Goal: Task Accomplishment & Management: Complete application form

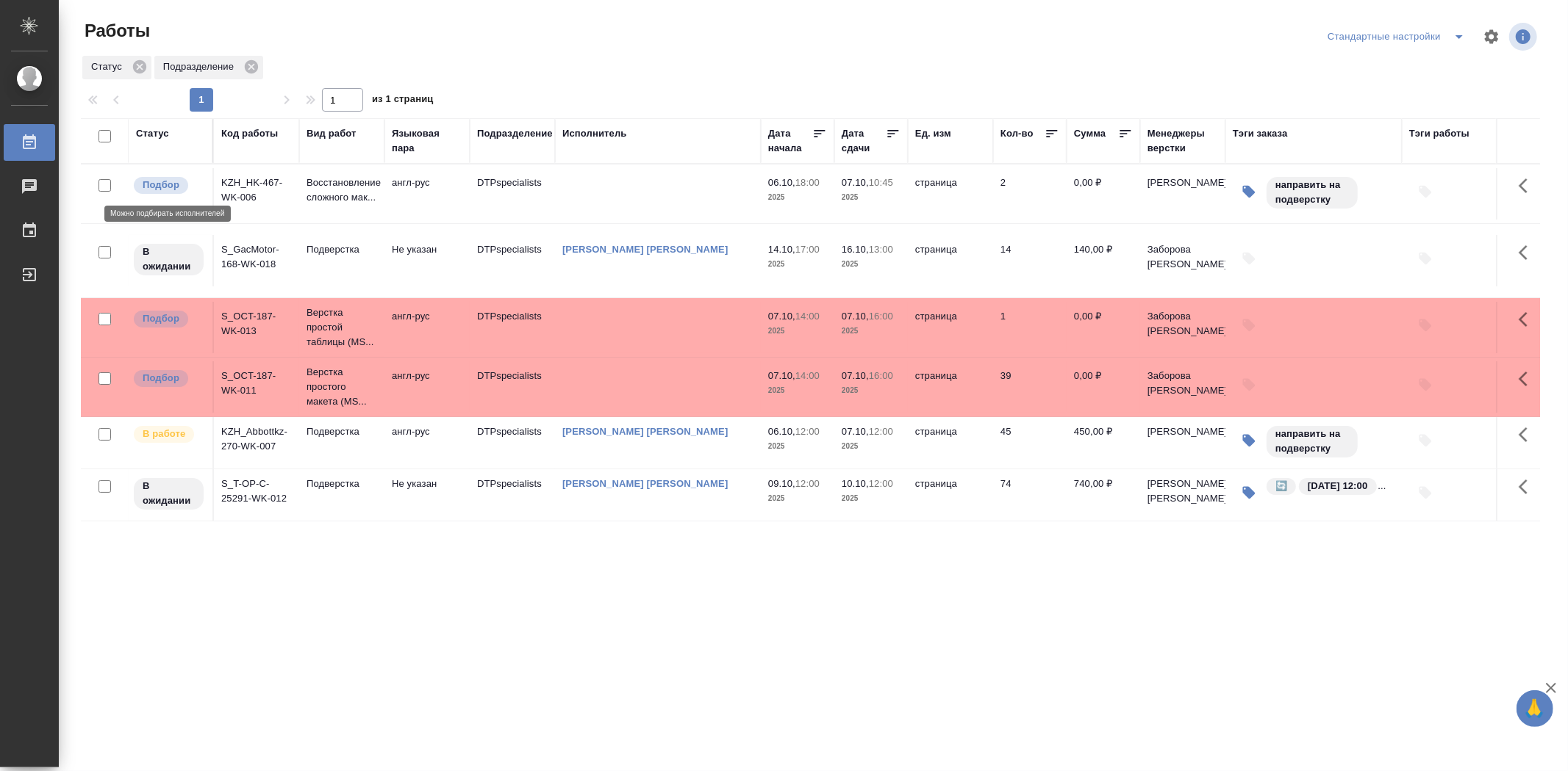
click at [177, 188] on p "Подбор" at bounding box center [160, 185] width 37 height 15
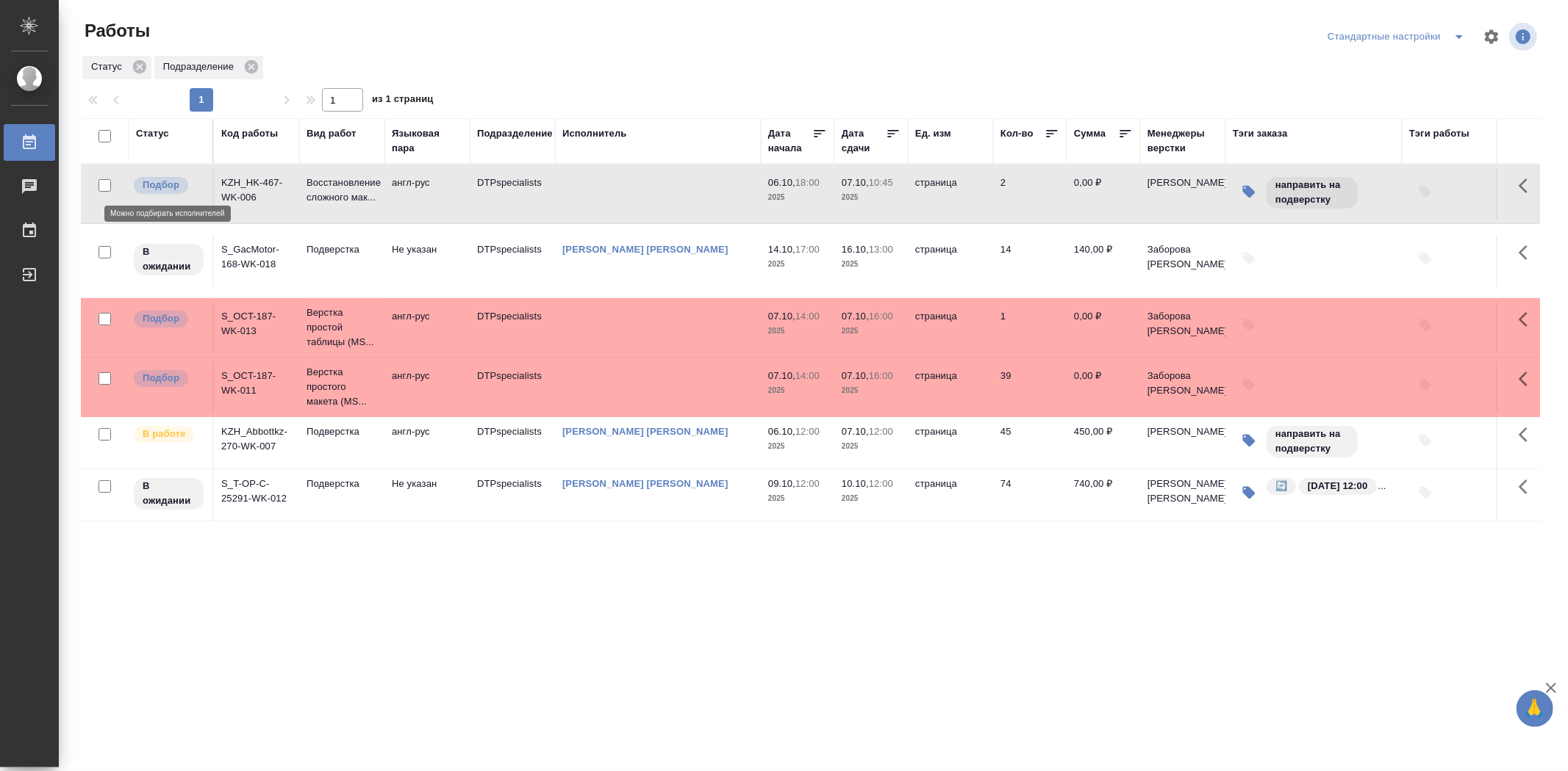
click at [173, 188] on p "Подбор" at bounding box center [160, 185] width 37 height 15
click at [173, 188] on p "Подбор" at bounding box center [160, 185] width 37 height 15
drag, startPoint x: 165, startPoint y: 184, endPoint x: 153, endPoint y: 188, distance: 12.6
click at [153, 188] on p "Подбор" at bounding box center [160, 185] width 37 height 15
click at [167, 149] on div "Статус" at bounding box center [170, 141] width 69 height 29
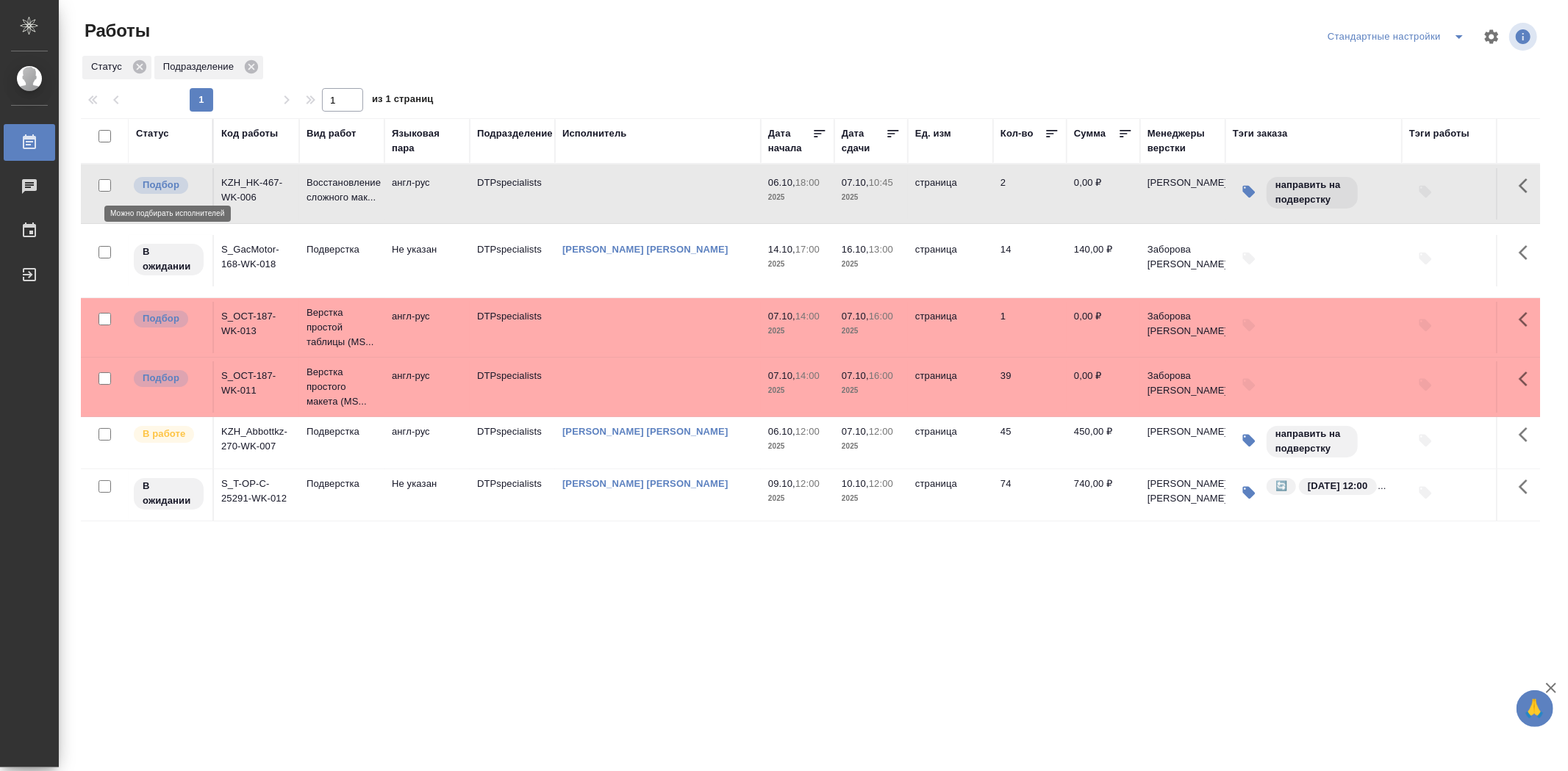
click at [165, 184] on p "Подбор" at bounding box center [160, 185] width 37 height 15
click at [180, 187] on span "Подбор" at bounding box center [161, 185] width 54 height 15
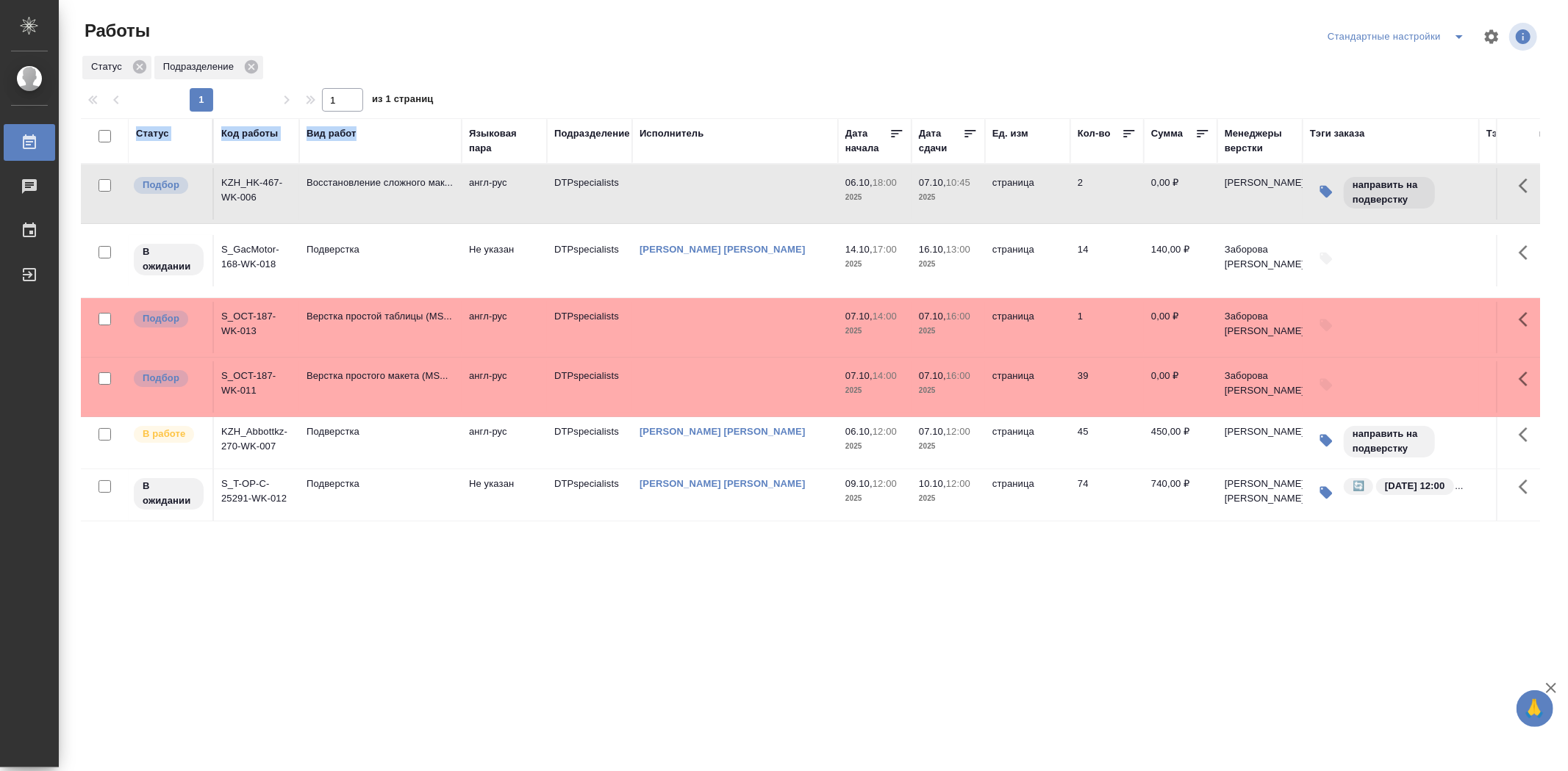
drag, startPoint x: 384, startPoint y: 156, endPoint x: 462, endPoint y: 149, distance: 78.3
click at [462, 149] on div at bounding box center [462, 141] width 2 height 44
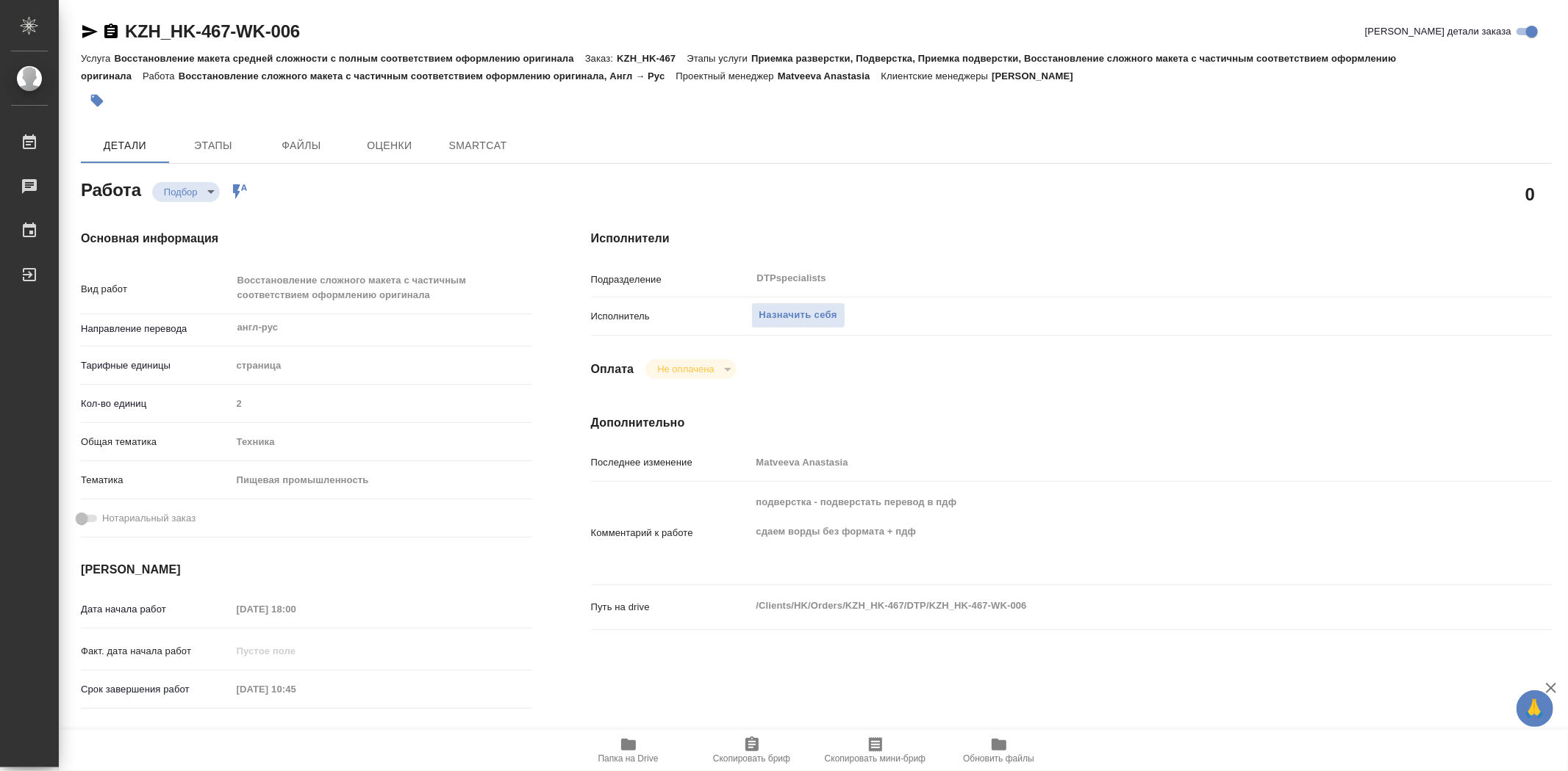
type textarea "x"
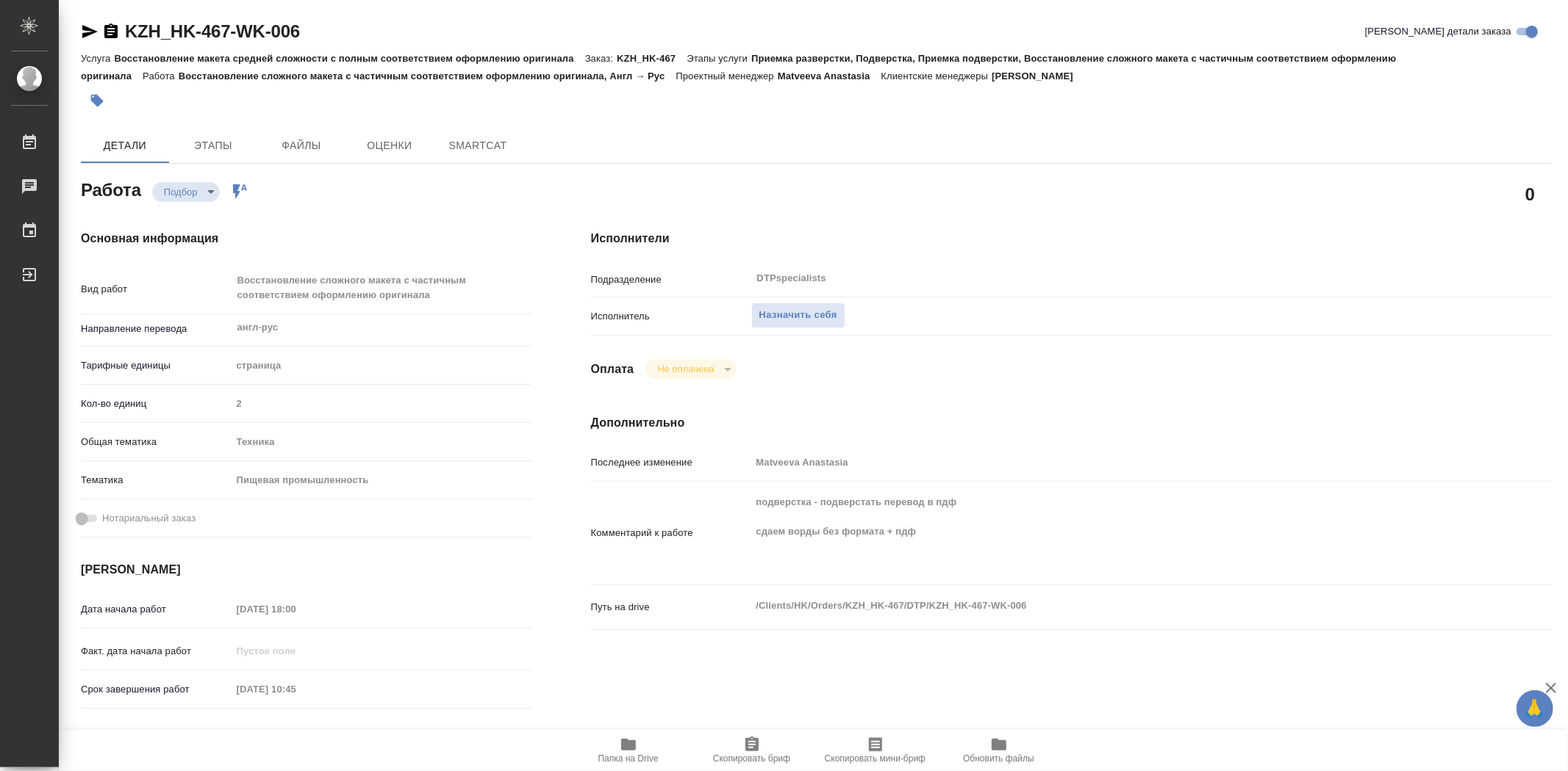
type textarea "x"
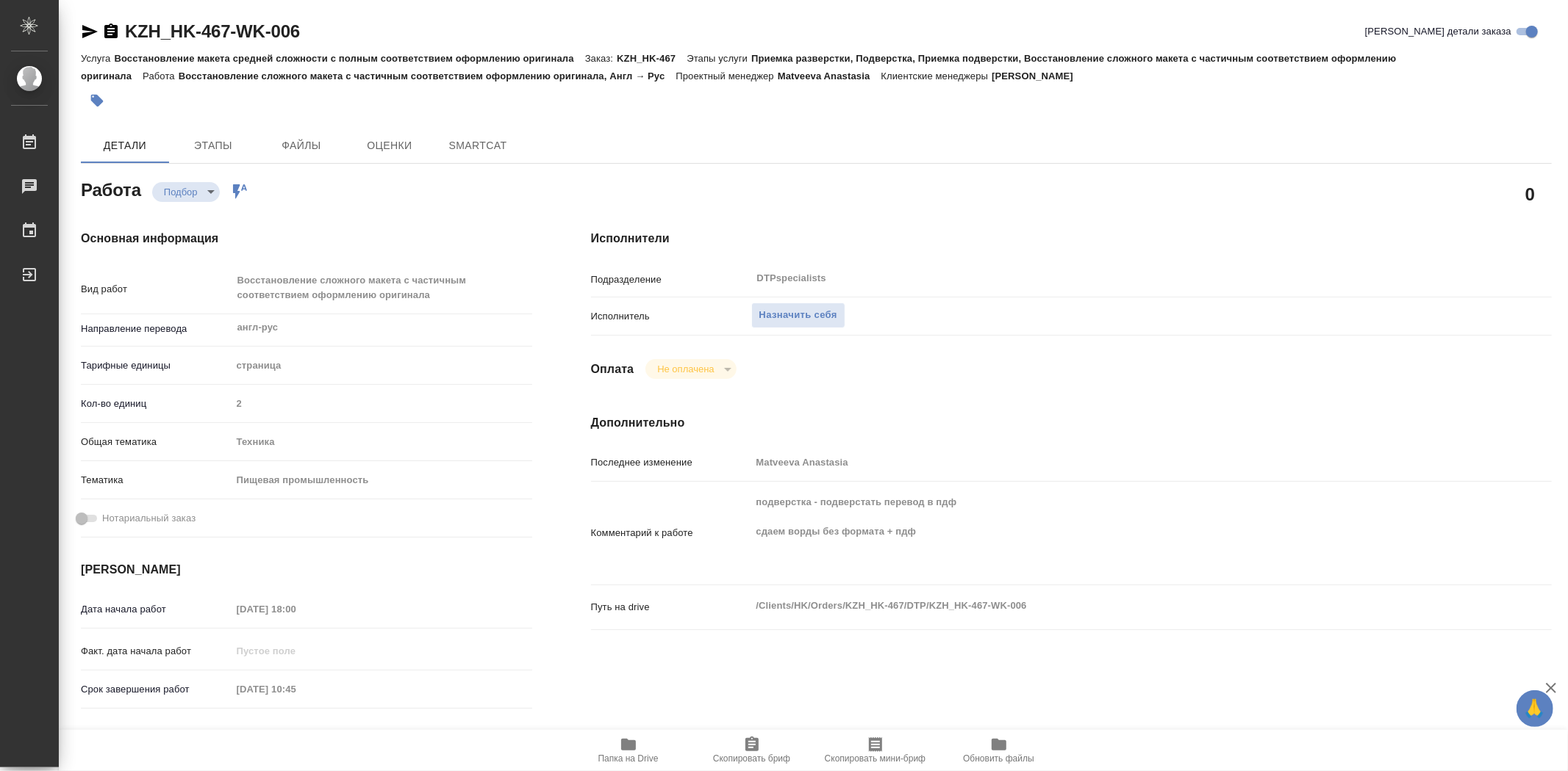
type textarea "x"
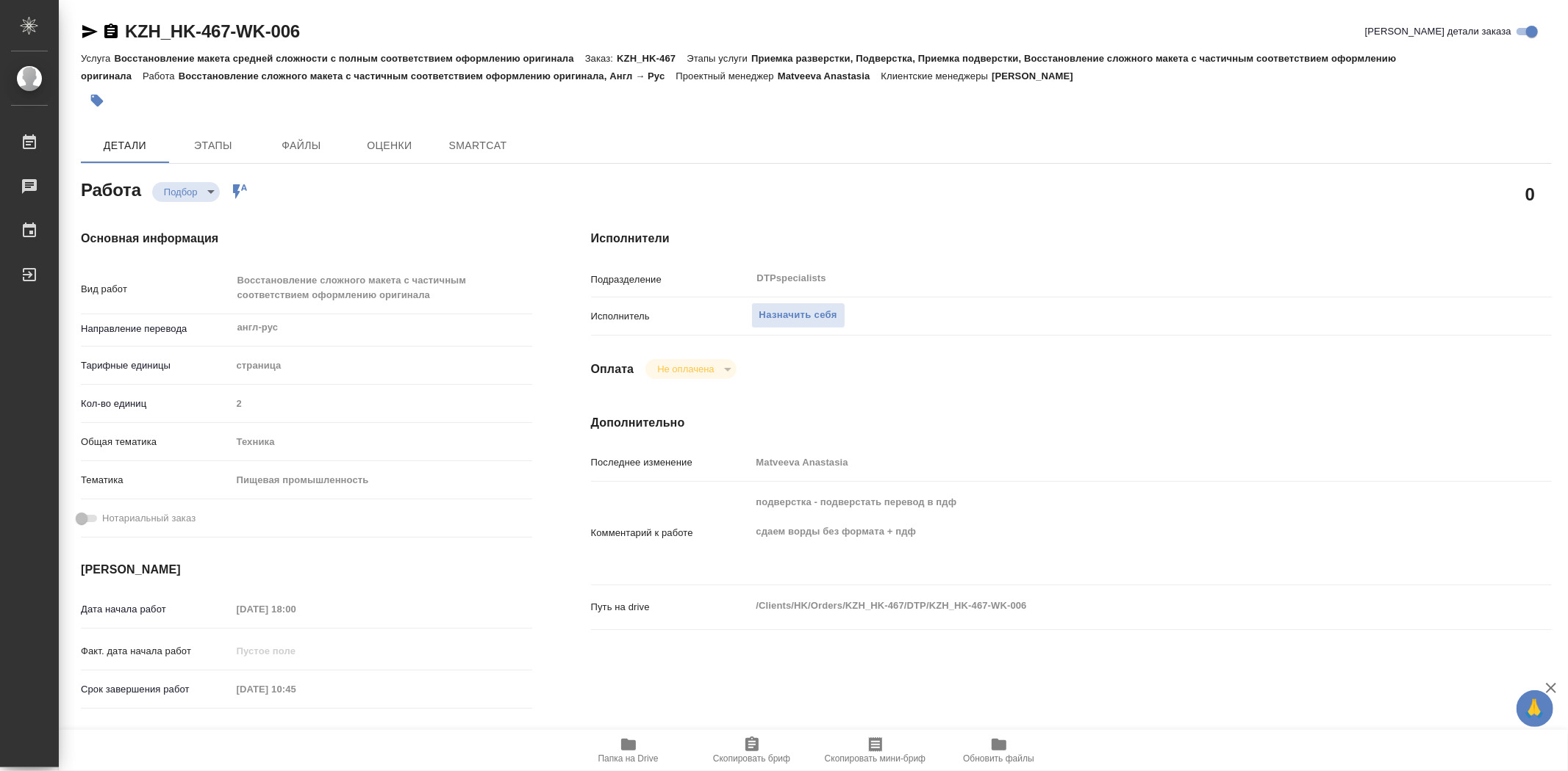
type textarea "x"
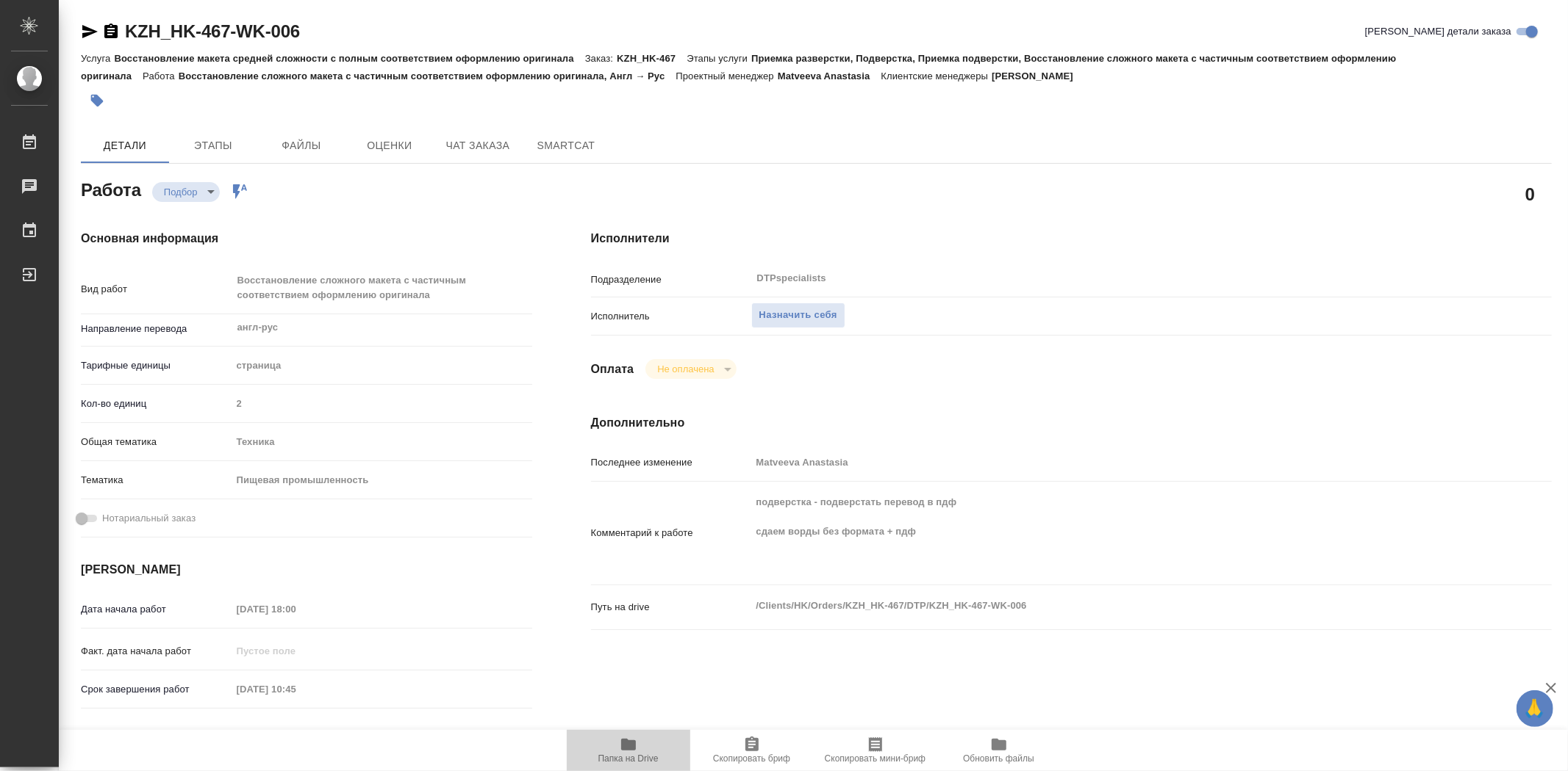
click at [628, 752] on icon "button" at bounding box center [628, 745] width 18 height 18
type textarea "x"
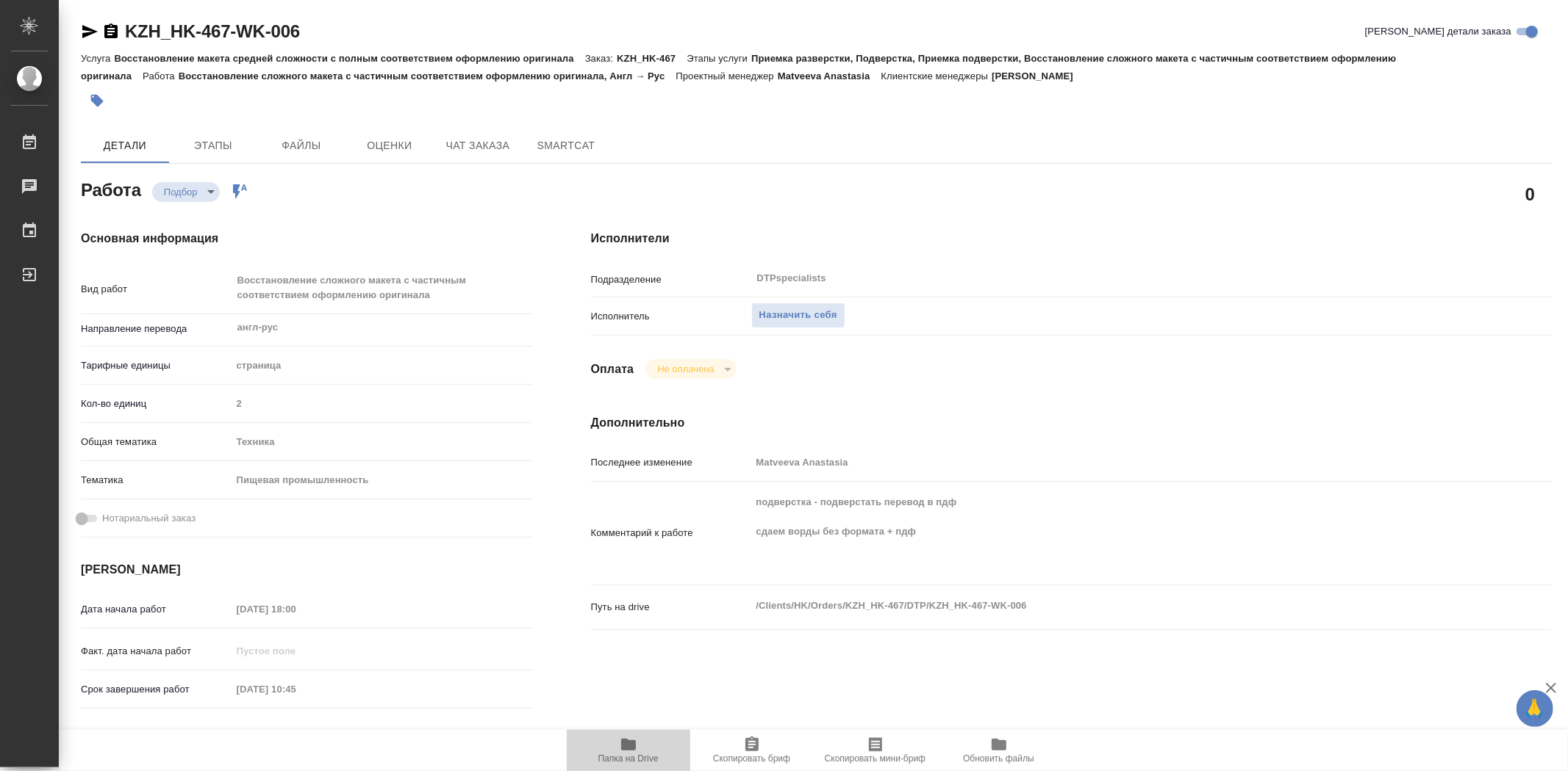
type textarea "x"
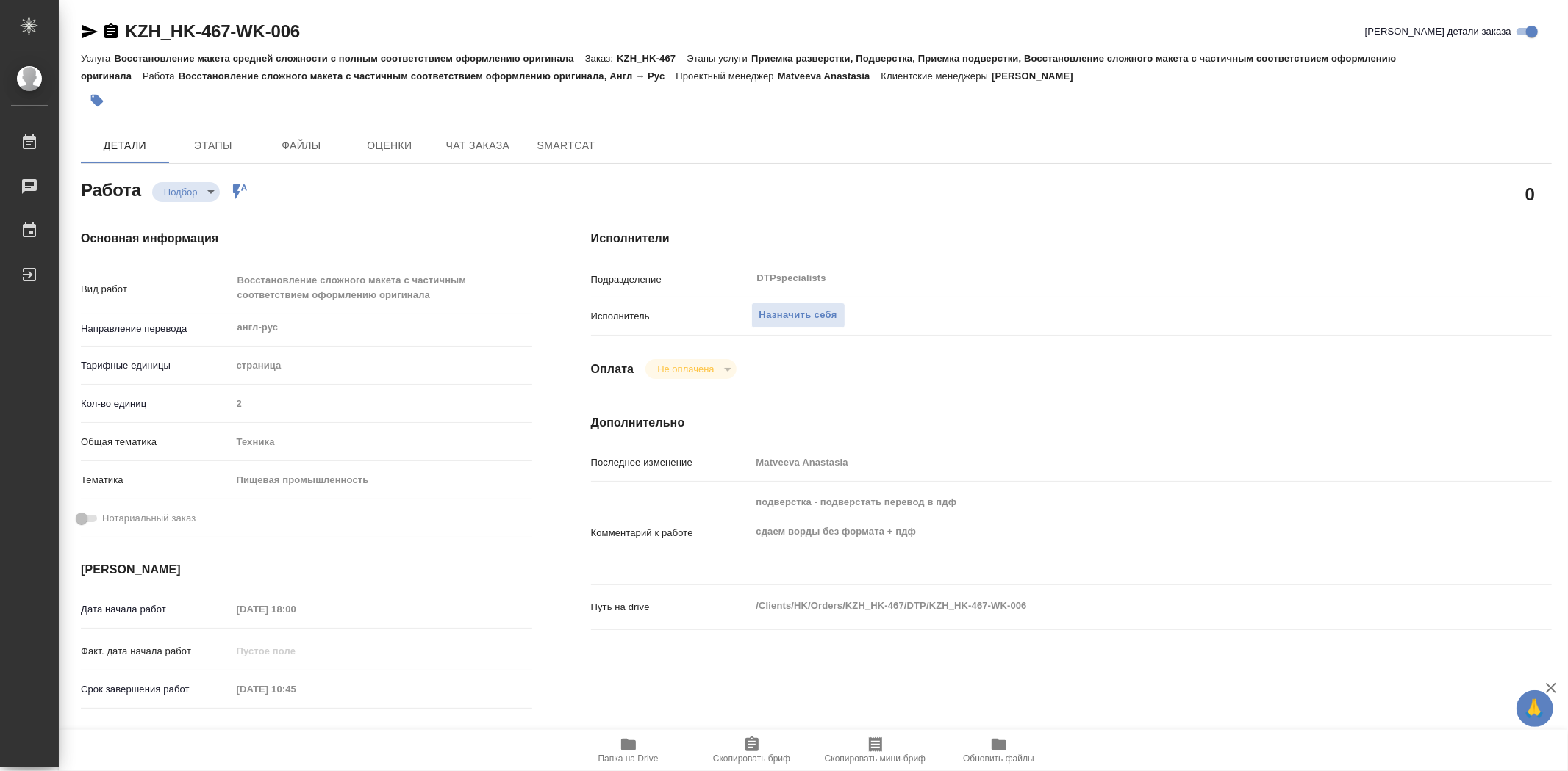
type textarea "x"
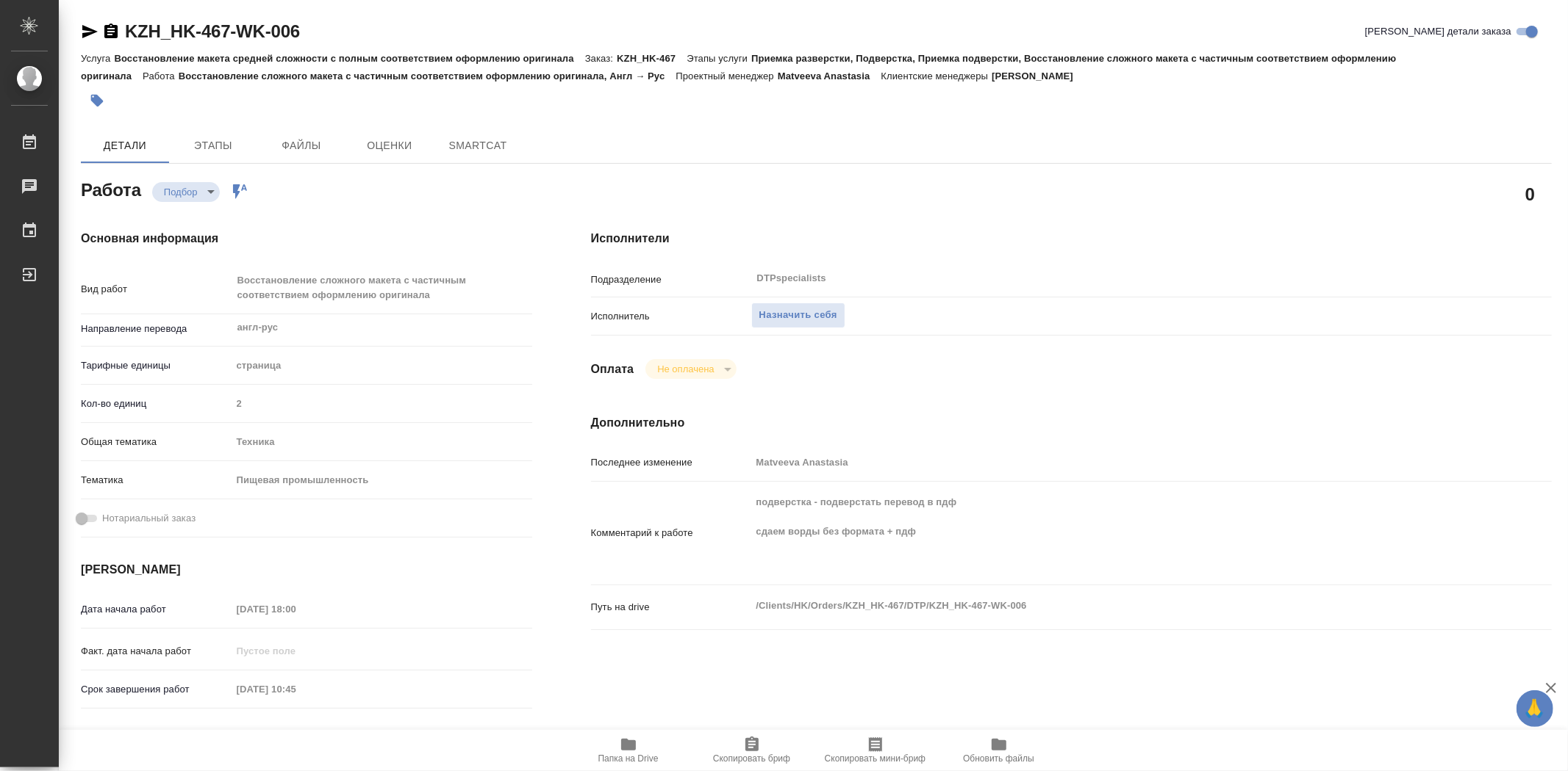
type textarea "x"
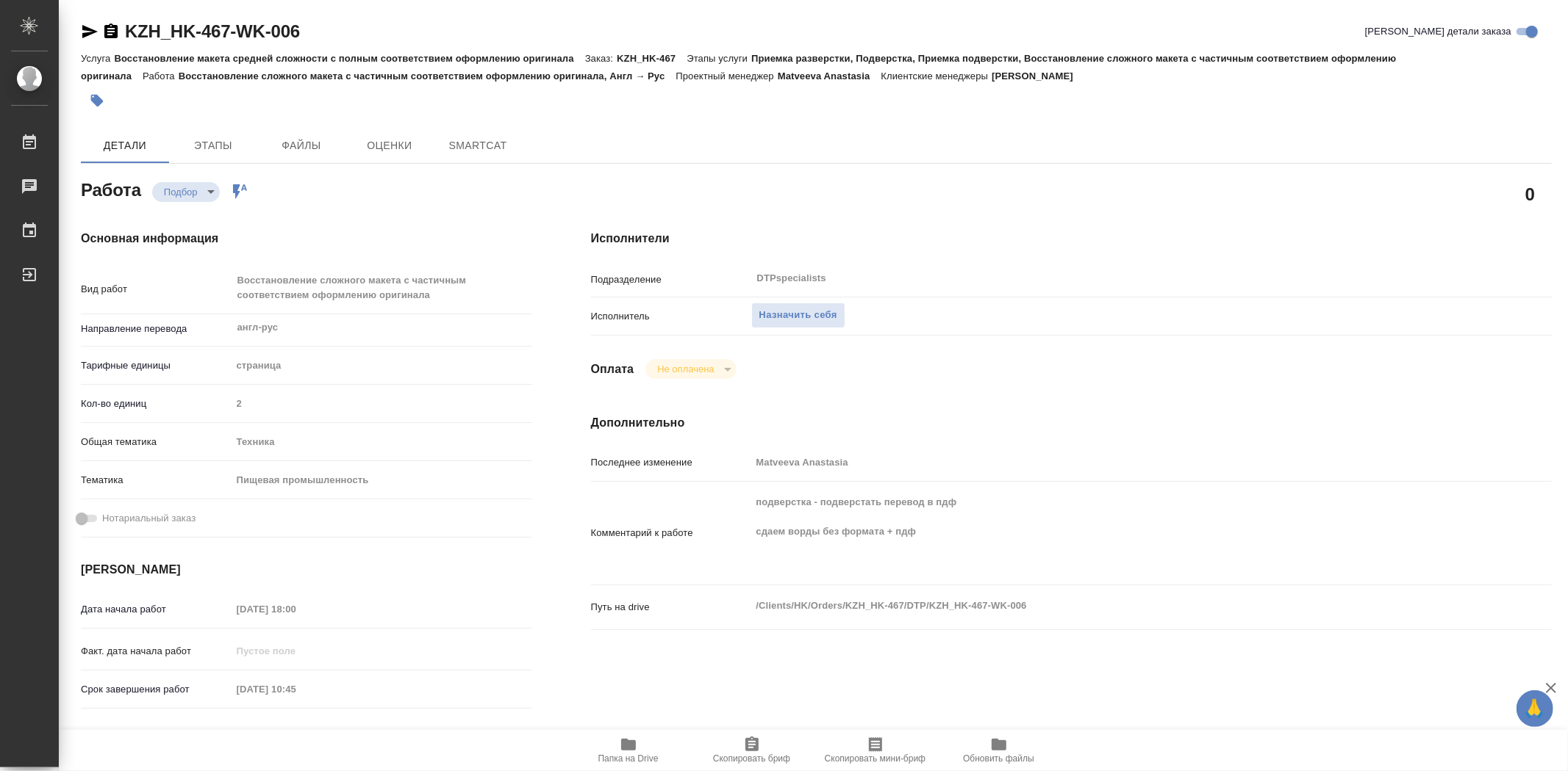
type textarea "x"
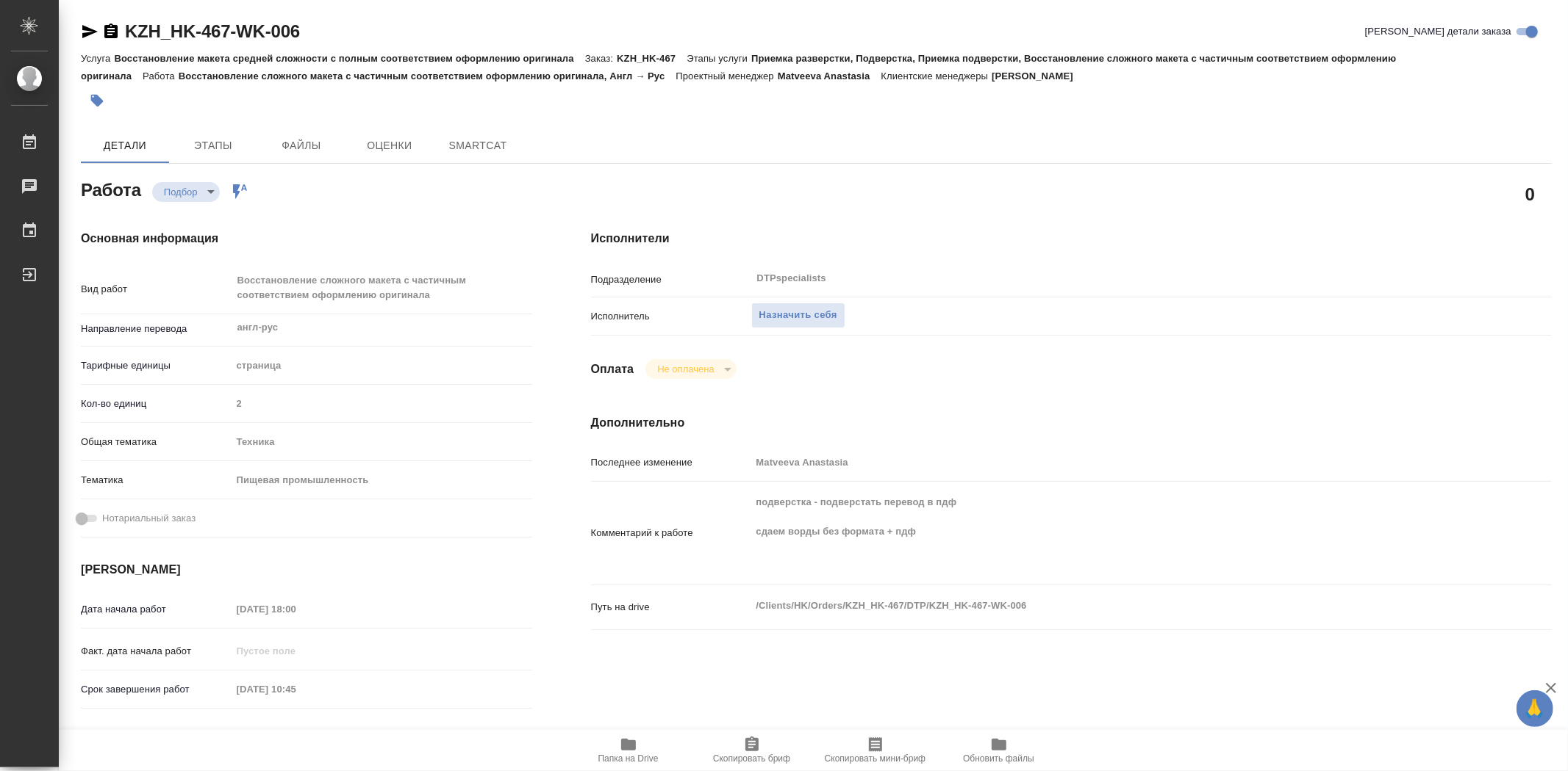
type textarea "x"
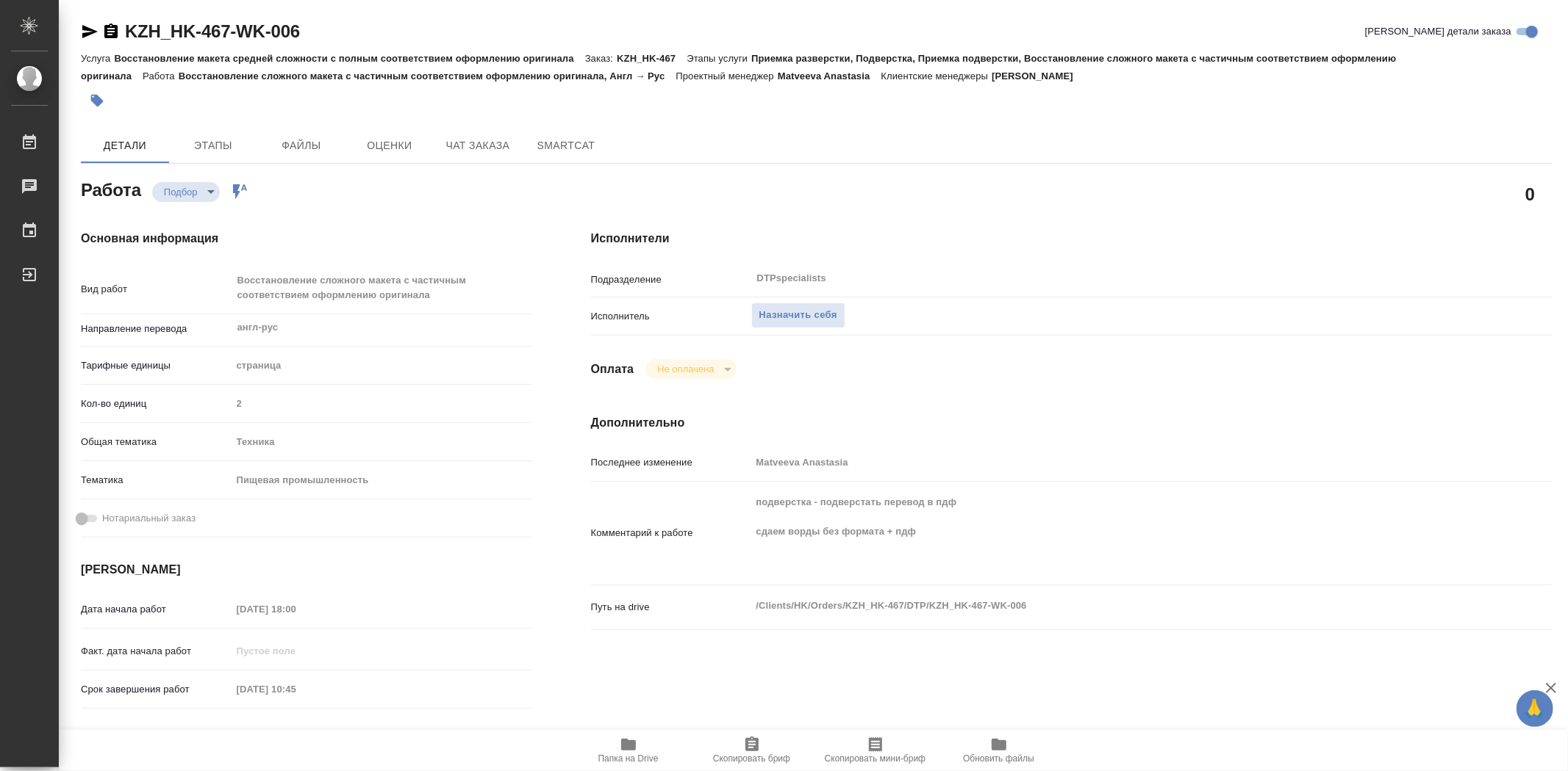
type textarea "x"
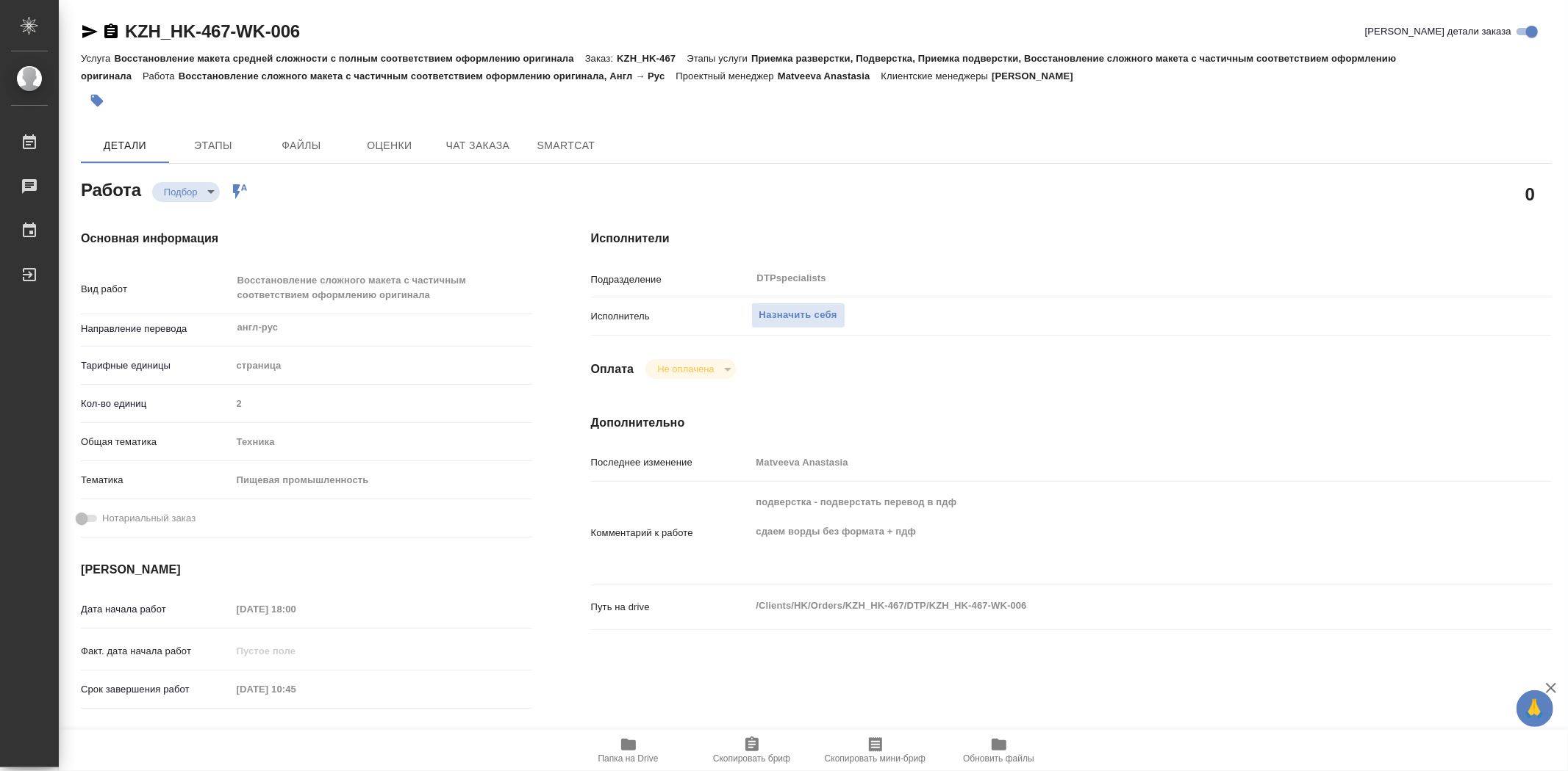
type textarea "x"
click at [214, 193] on body "🙏 .cls-1 fill:#fff; AWATERA Trufanov Vladimir Работы 0 Чаты График Выйти KZH_HK…" at bounding box center [784, 385] width 1568 height 771
click at [328, 214] on div at bounding box center [784, 385] width 1568 height 771
type textarea "x"
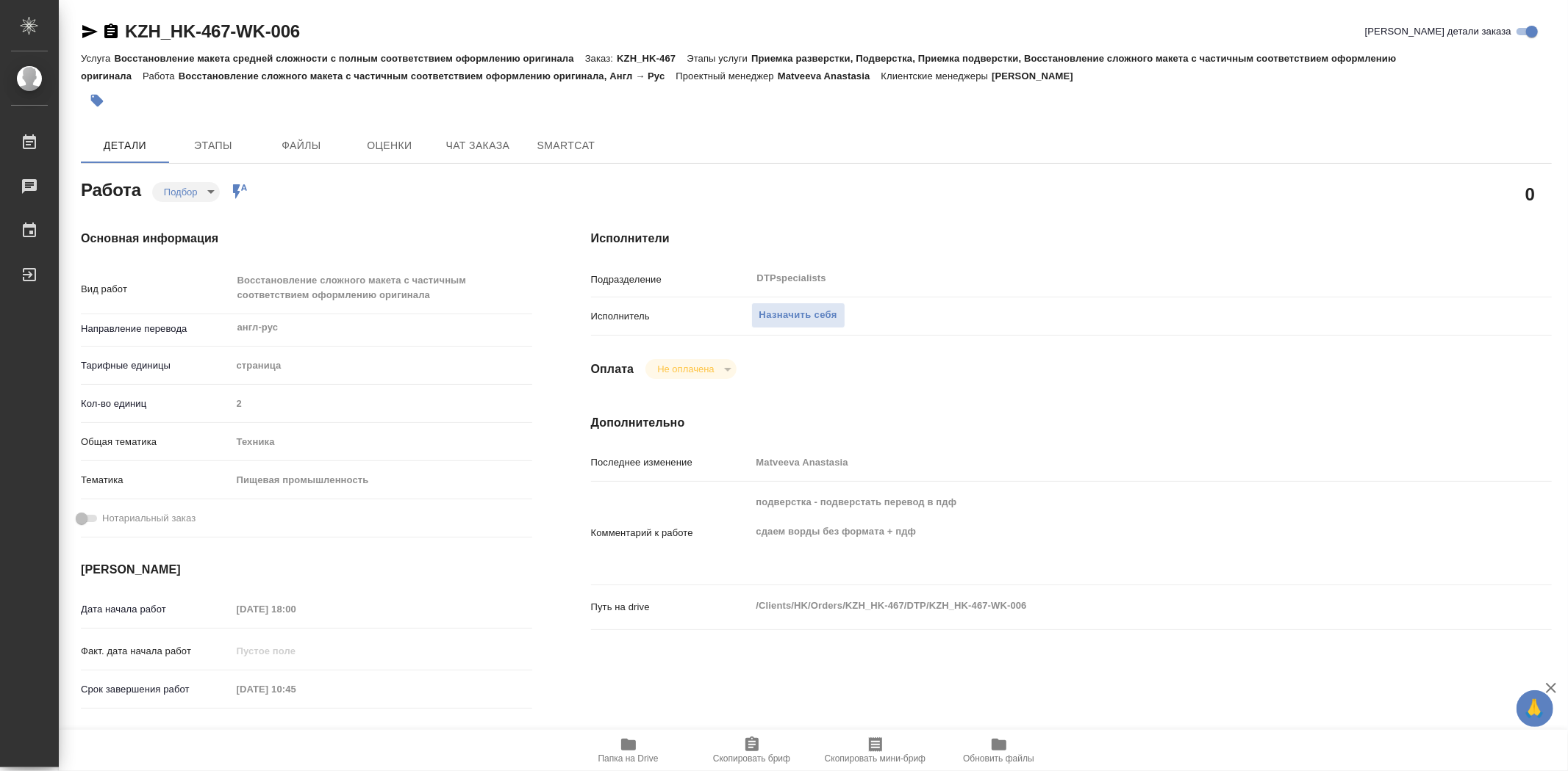
type textarea "x"
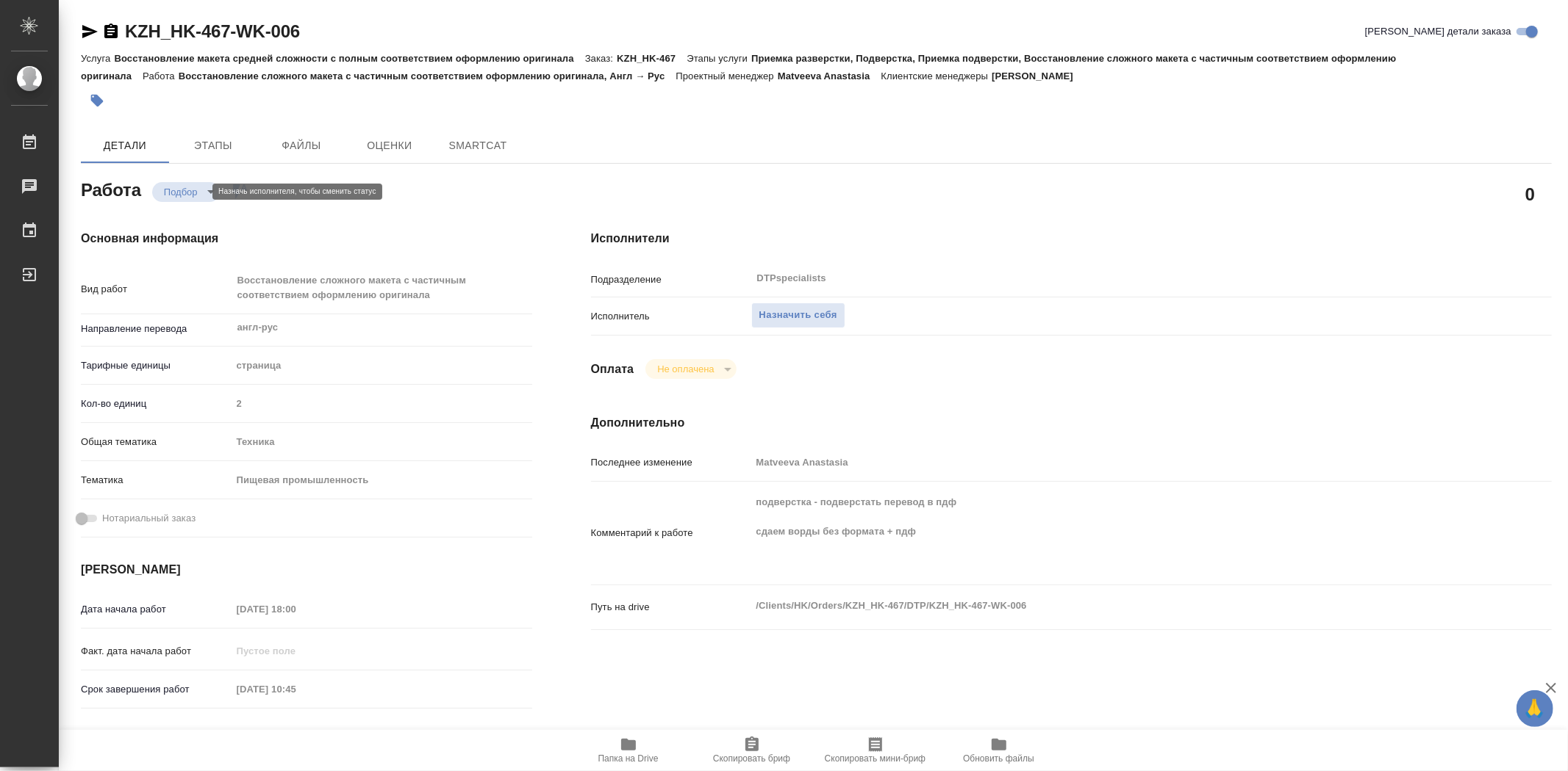
type textarea "x"
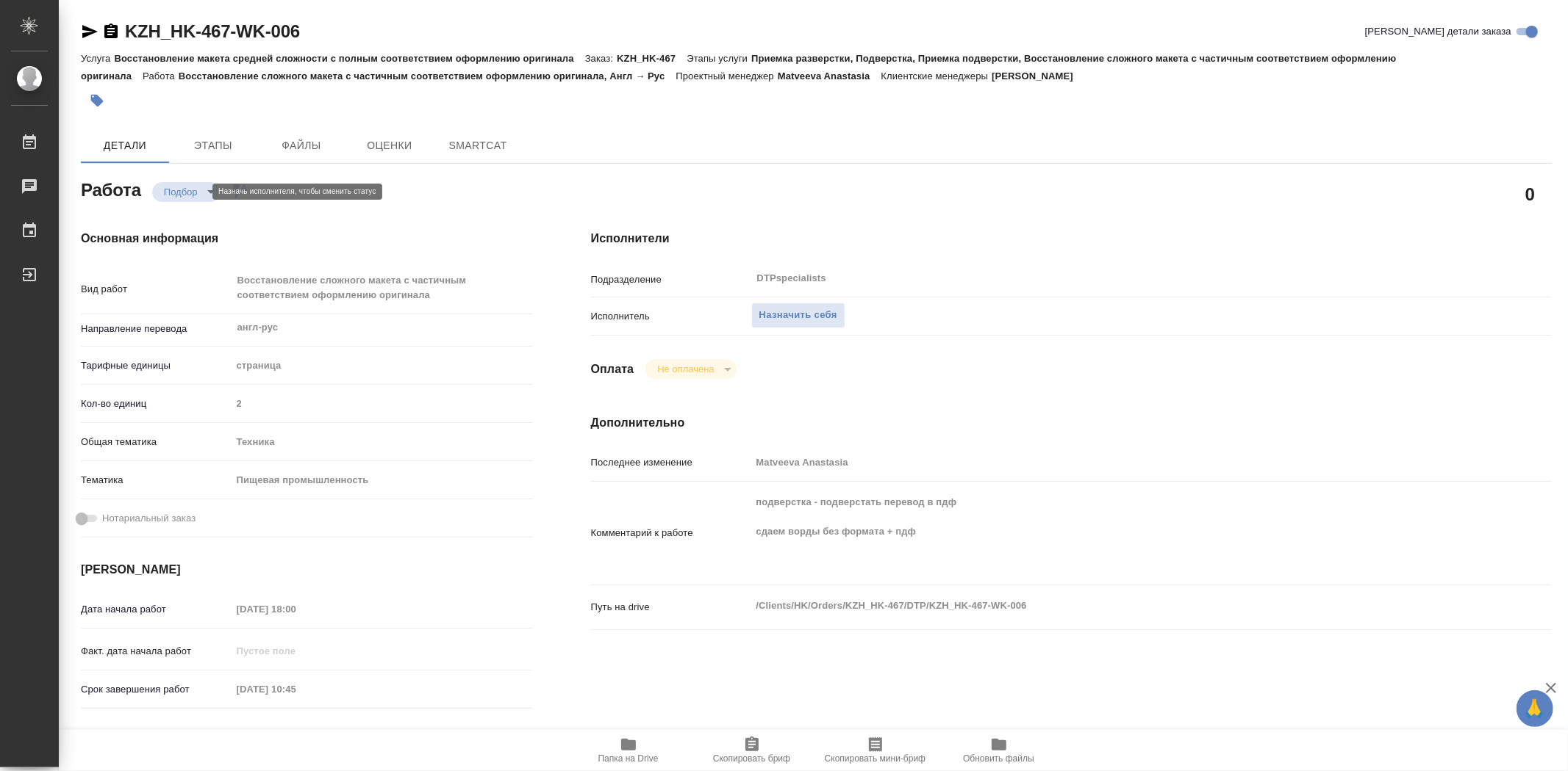
type textarea "x"
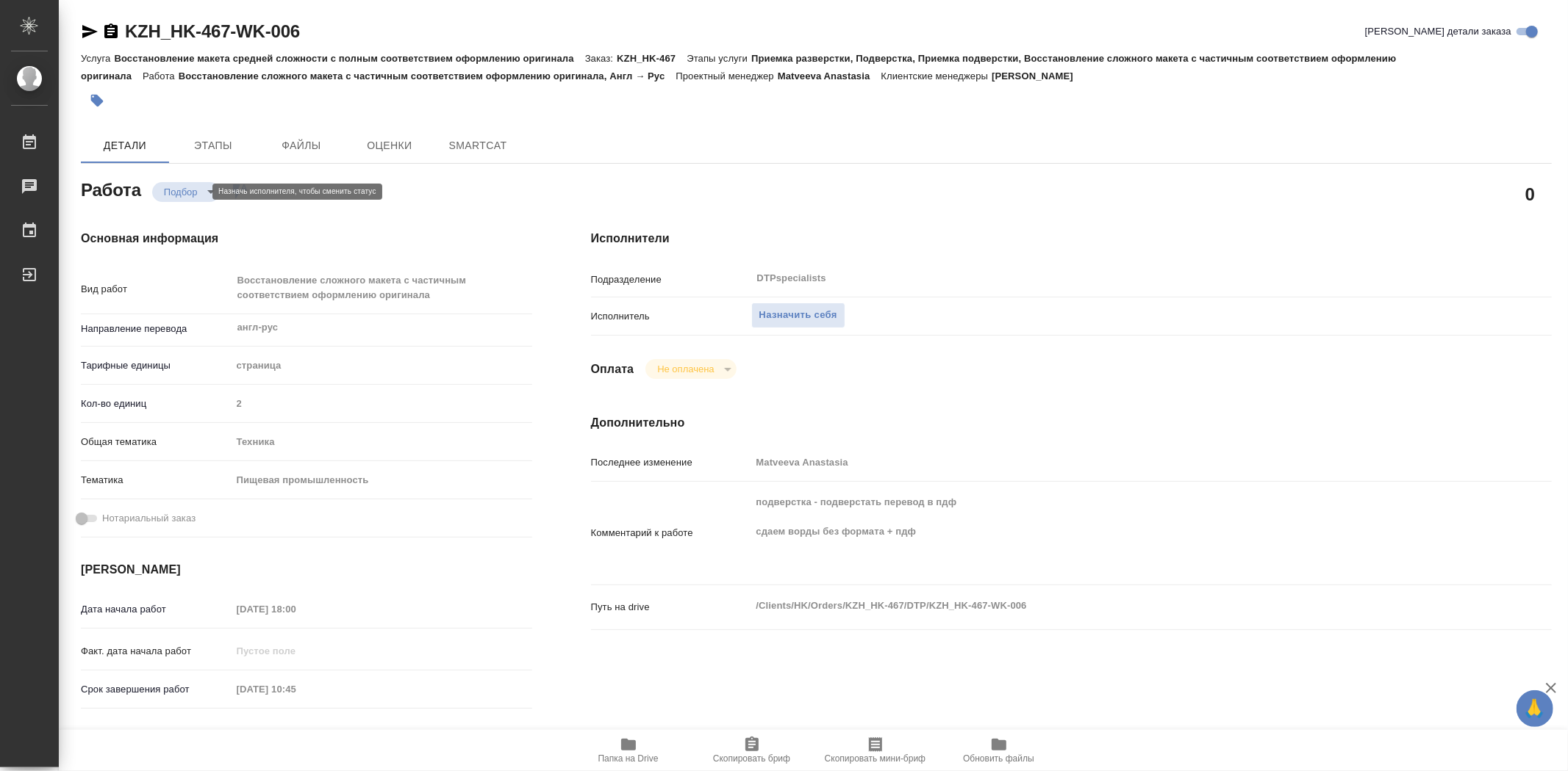
type textarea "x"
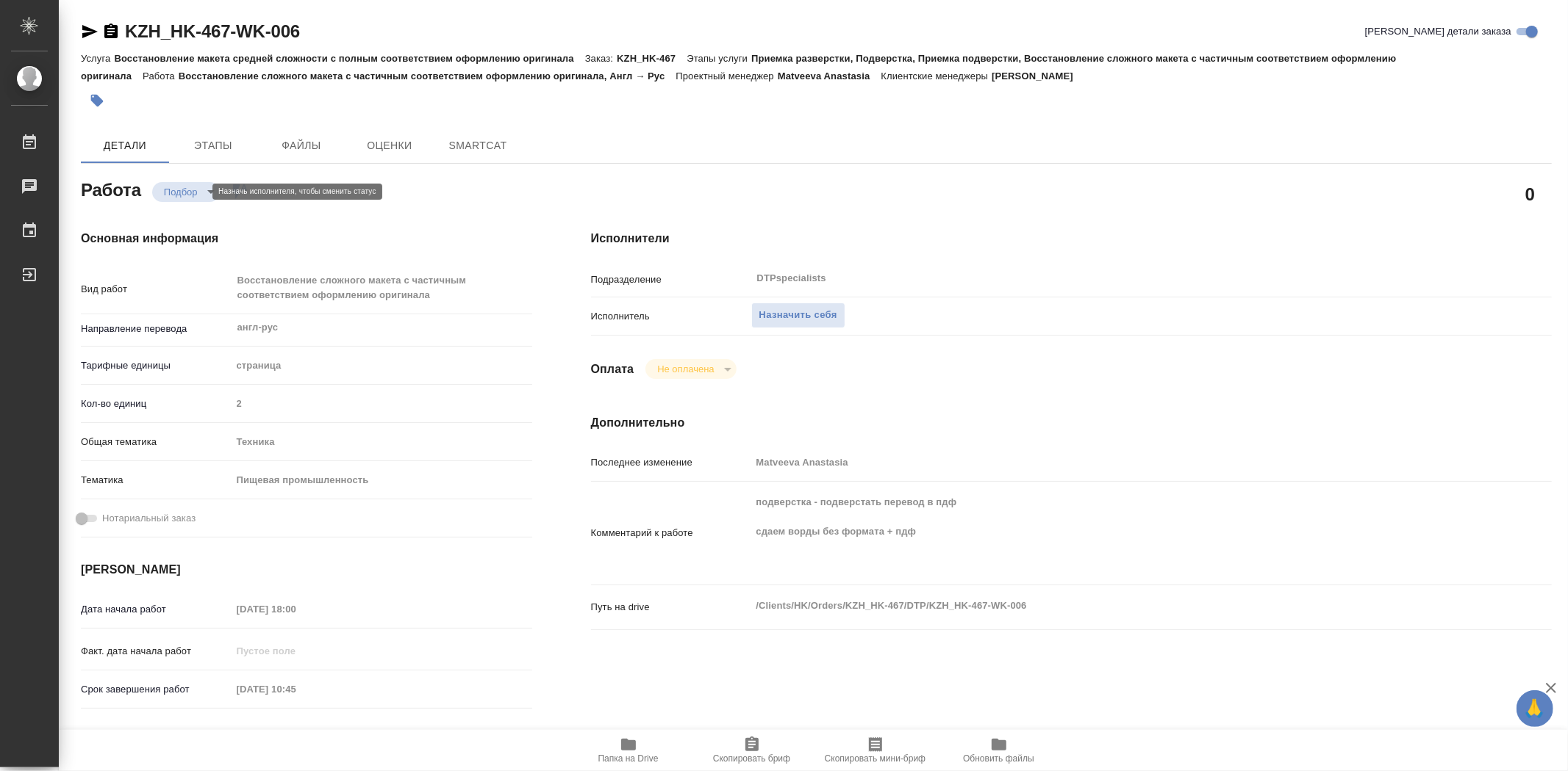
type textarea "x"
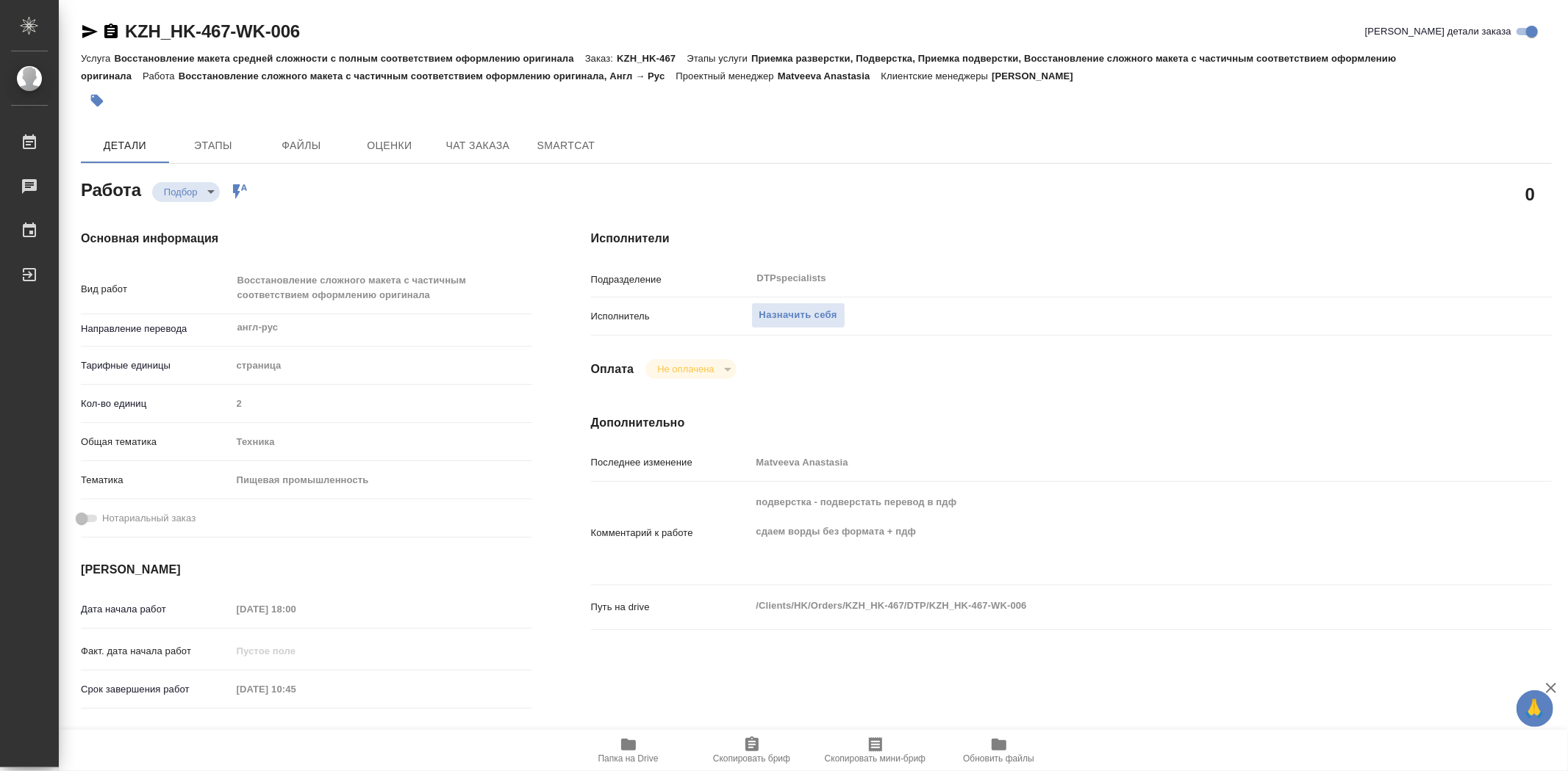
type textarea "x"
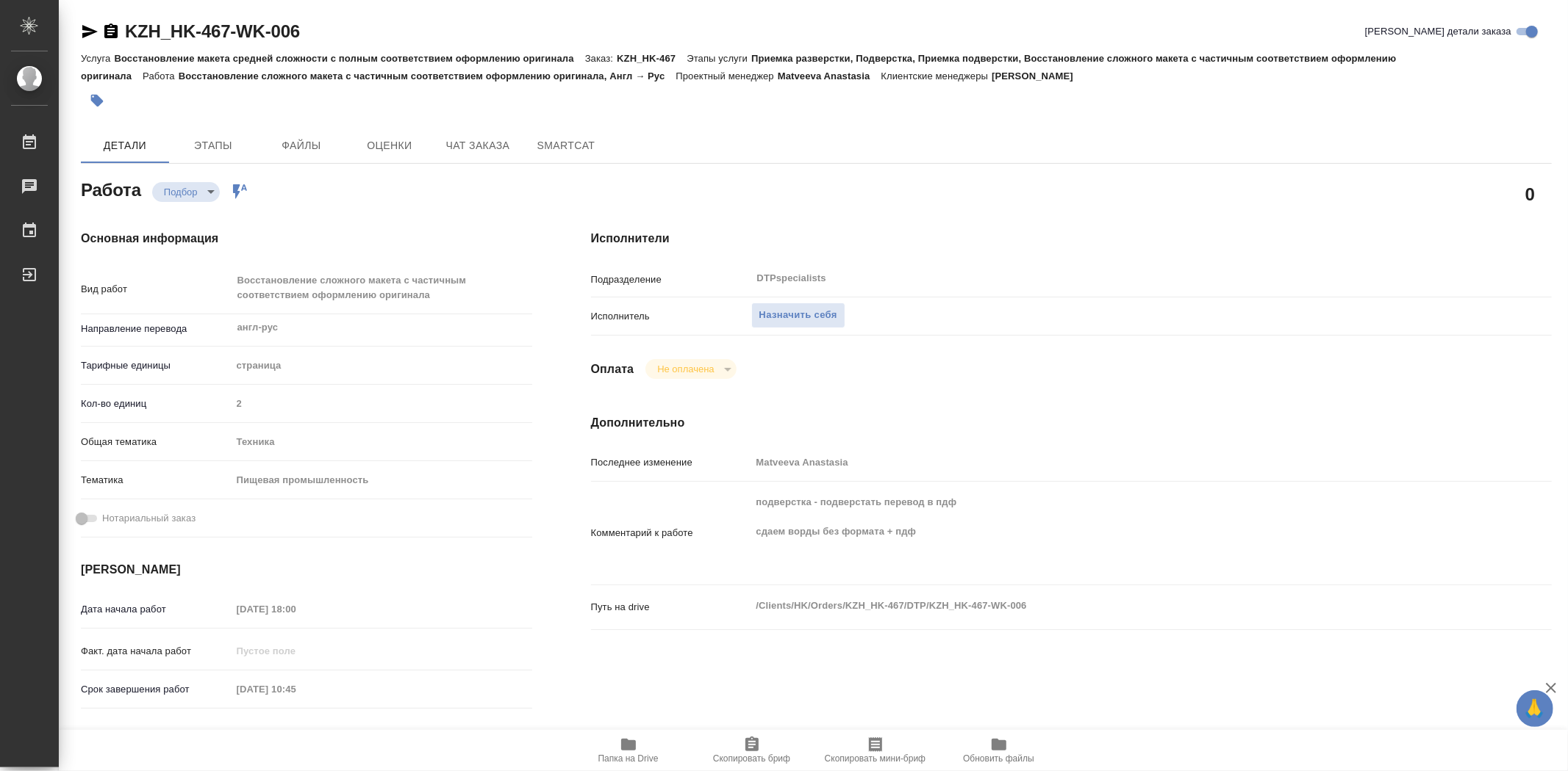
type textarea "x"
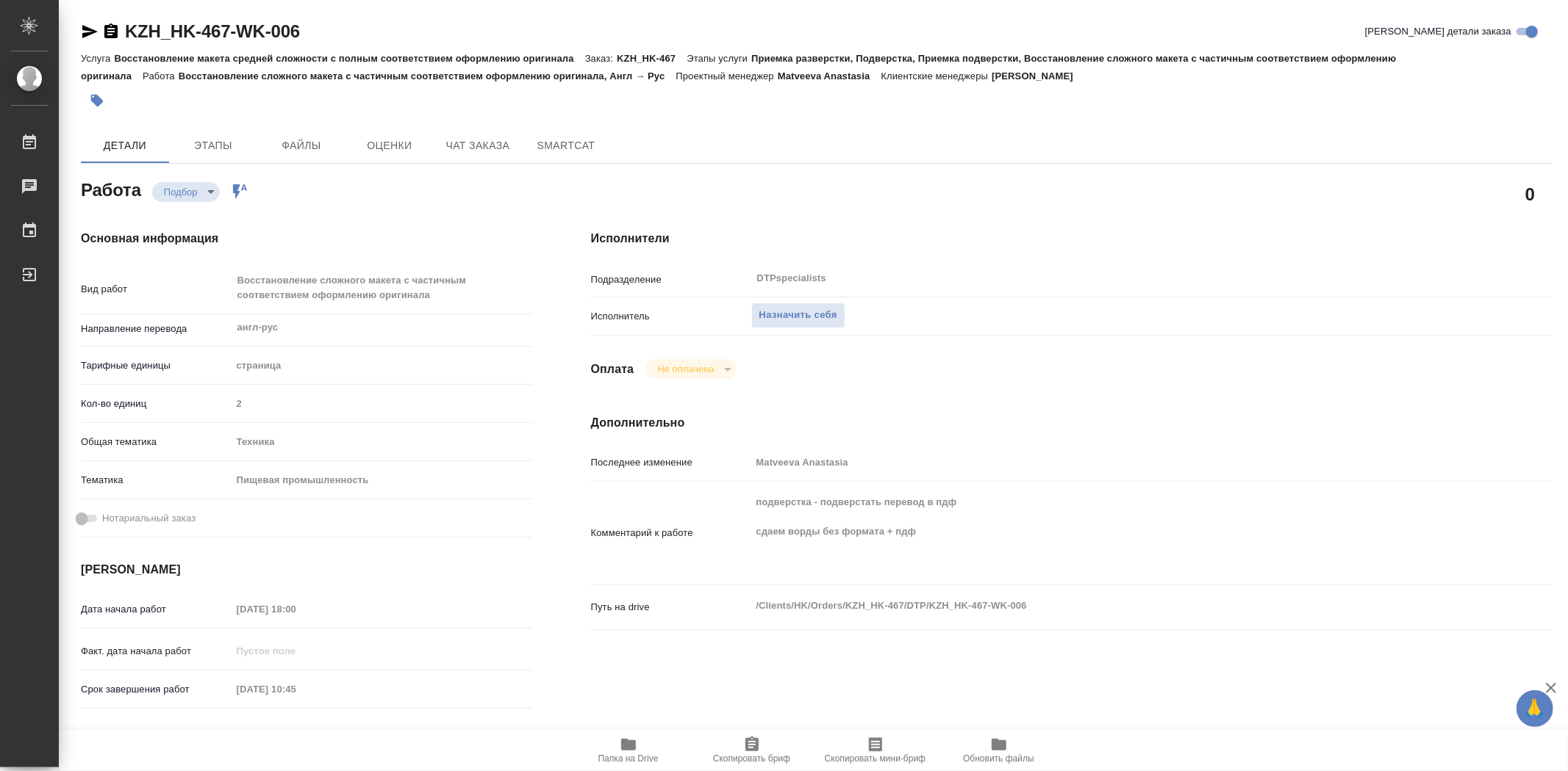
type textarea "x"
click at [633, 743] on icon "button" at bounding box center [628, 745] width 15 height 11
